Goal: Information Seeking & Learning: Learn about a topic

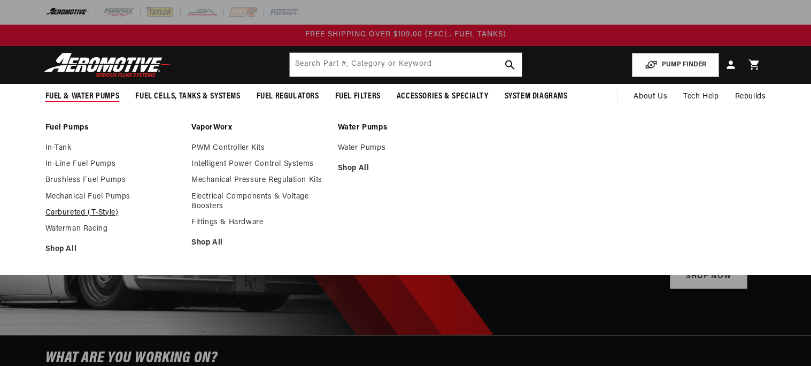
click at [73, 213] on link "Carbureted (T-Style)" at bounding box center [113, 213] width 136 height 10
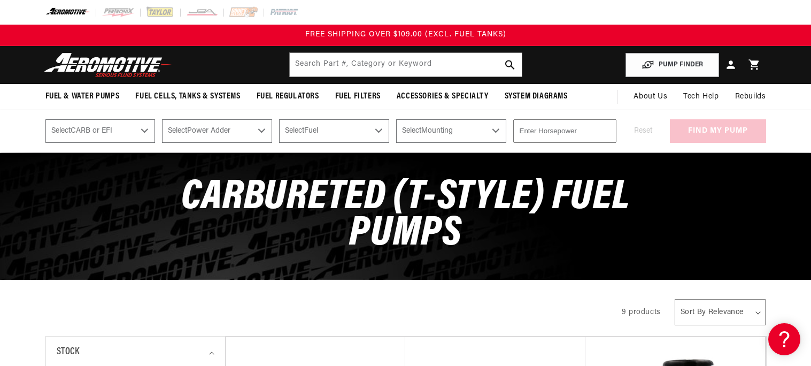
click at [71, 132] on select "Select CARB or EFI Carbureted Fuel Injected" at bounding box center [100, 131] width 110 height 24
select select "Carbureted"
click at [45, 119] on select "Select CARB or EFI Carbureted Fuel Injected" at bounding box center [100, 131] width 110 height 24
select select "Carbureted"
click at [205, 130] on select "Select Power Adder No - Naturally Aspirated Yes - Forced Induction" at bounding box center [217, 131] width 110 height 24
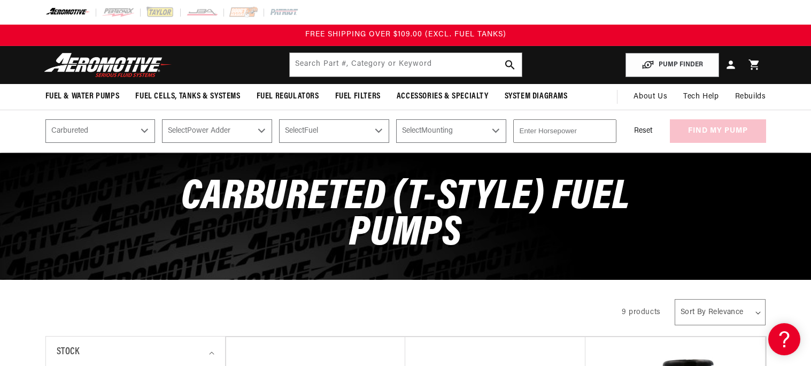
select select "No-Naturally-Aspirated"
click at [162, 119] on select "Select Power Adder No - Naturally Aspirated Yes - Forced Induction" at bounding box center [217, 131] width 110 height 24
select select "No-Naturally-Aspirated"
click at [312, 125] on select "Select Fuel E85 Gas" at bounding box center [334, 131] width 110 height 24
select select "Gas"
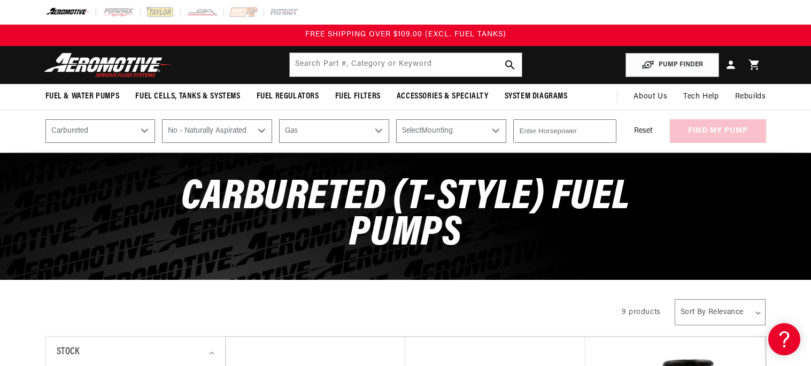
click at [279, 119] on select "Select Fuel E85 Gas" at bounding box center [334, 131] width 110 height 24
select select "Gas"
click at [427, 136] on select "Select Mounting External In-Tank" at bounding box center [451, 131] width 110 height 24
select select "External"
click at [396, 119] on select "Select Mounting External In-Tank" at bounding box center [451, 131] width 110 height 24
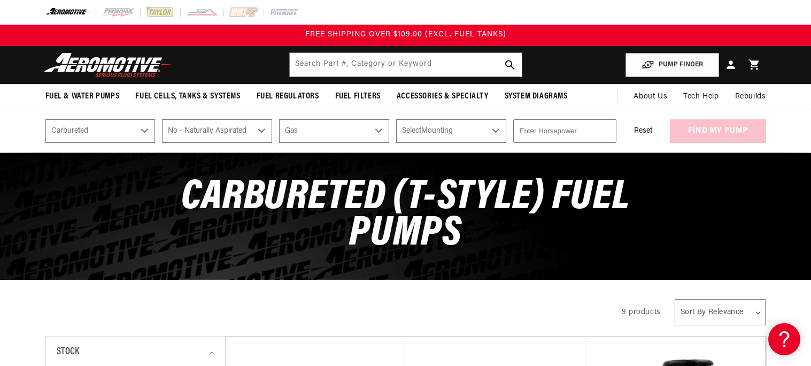
select select "External"
click at [536, 135] on input "number" at bounding box center [564, 131] width 103 height 24
click at [599, 136] on input "number" at bounding box center [564, 131] width 103 height 24
click at [607, 132] on input "-1" at bounding box center [564, 131] width 103 height 24
drag, startPoint x: 534, startPoint y: 133, endPoint x: 498, endPoint y: 131, distance: 35.8
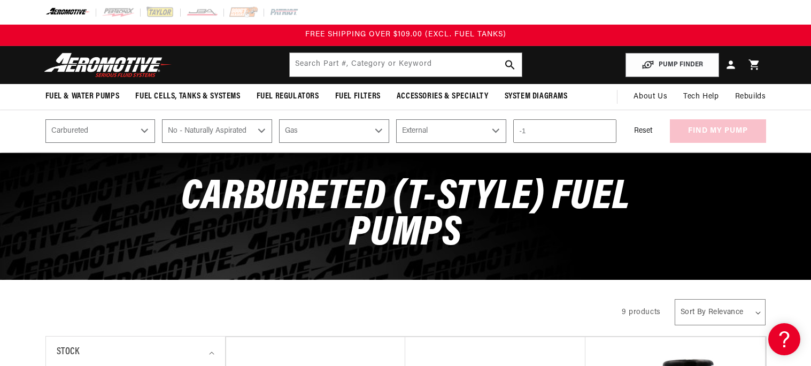
click at [498, 131] on div "Select CARB or EFI Carbureted Fuel Injected Select Power Adder No - Naturally A…" at bounding box center [406, 131] width 774 height 24
type input "175"
click at [662, 137] on div "Reset find my pump" at bounding box center [694, 131] width 143 height 24
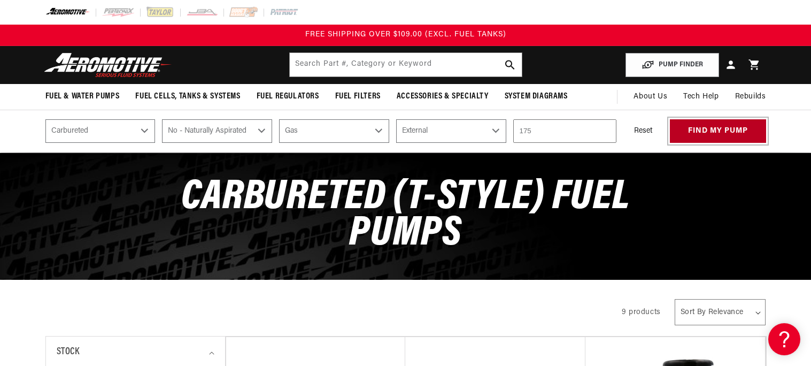
click at [681, 133] on button "find my pump" at bounding box center [718, 131] width 96 height 24
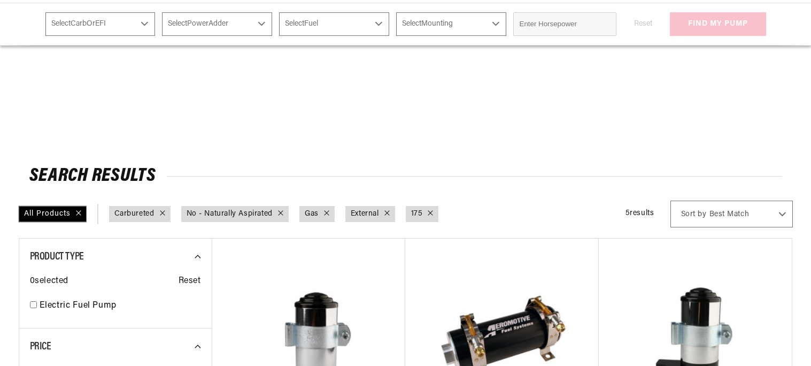
scroll to position [180, 0]
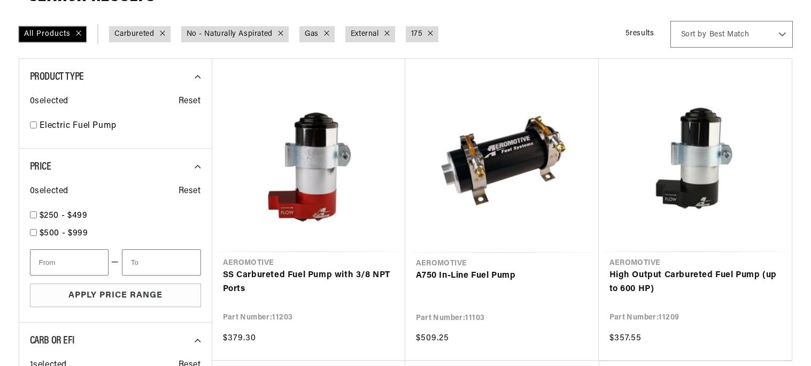
select select "Carbureted"
select select "No-Naturally-Aspirated"
select select "Gas"
select select "External"
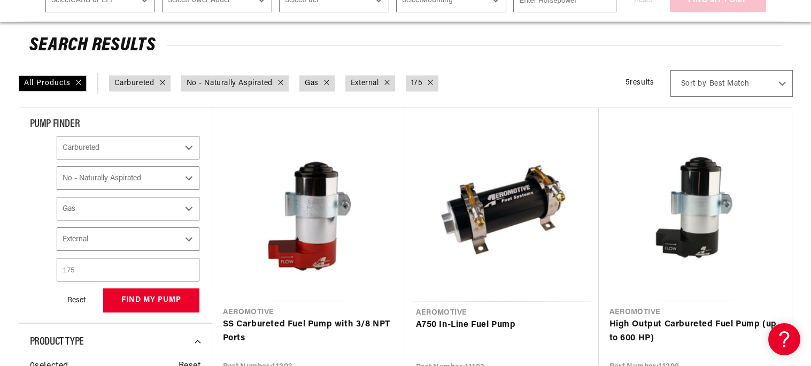
scroll to position [0, 0]
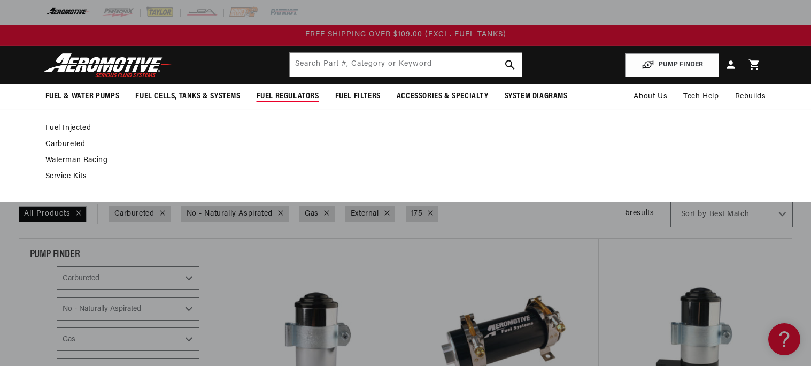
click at [83, 143] on link "Carbureted" at bounding box center [400, 144] width 710 height 10
